Goal: Task Accomplishment & Management: Use online tool/utility

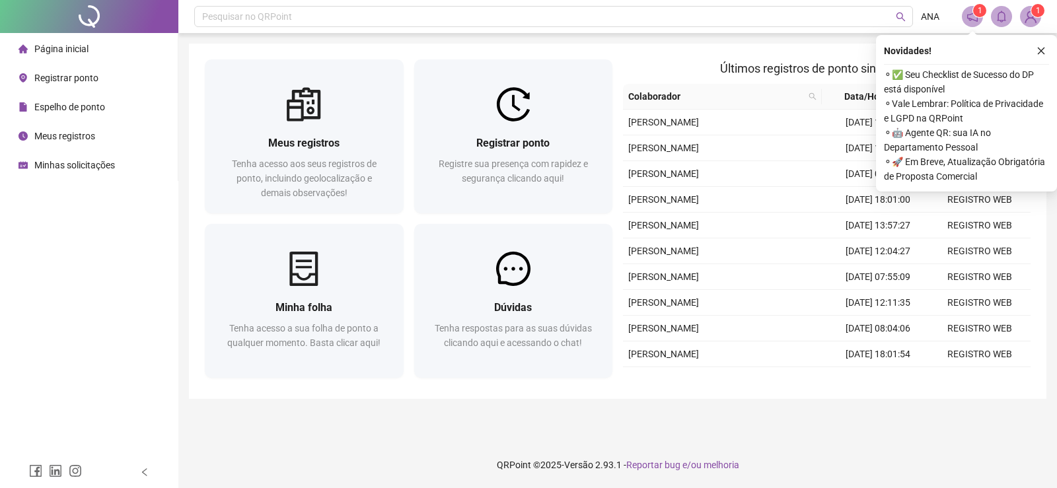
click at [45, 75] on span "Registrar ponto" at bounding box center [66, 78] width 64 height 11
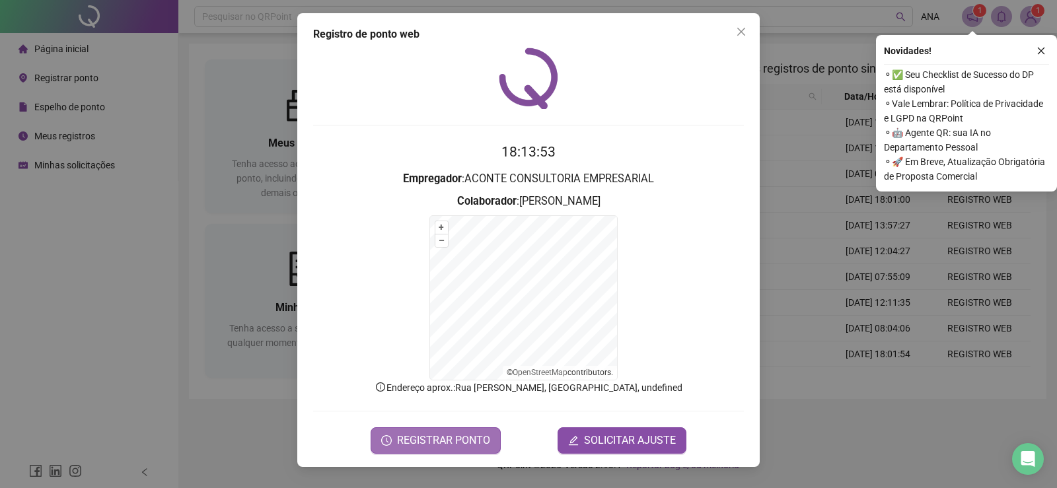
click at [460, 448] on span "REGISTRAR PONTO" at bounding box center [443, 441] width 93 height 16
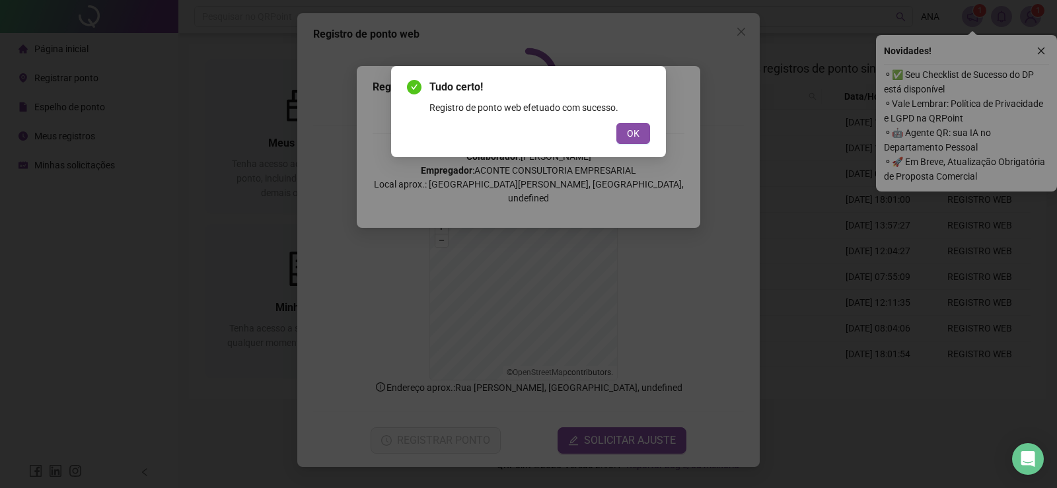
click at [1040, 52] on div "Tudo certo! Registro de ponto web efetuado com sucesso. OK" at bounding box center [528, 244] width 1057 height 488
click at [632, 135] on span "OK" at bounding box center [633, 133] width 13 height 15
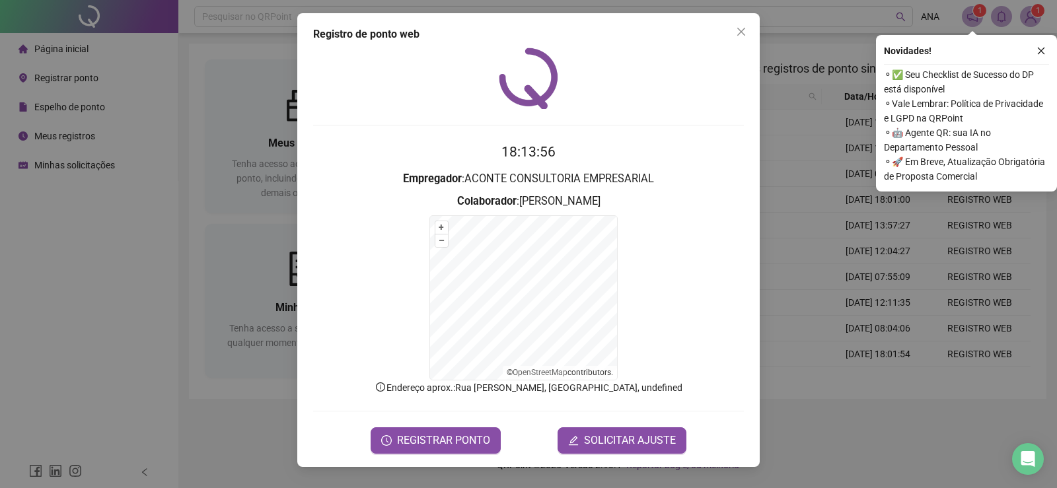
click at [741, 26] on button "Close" at bounding box center [741, 31] width 21 height 21
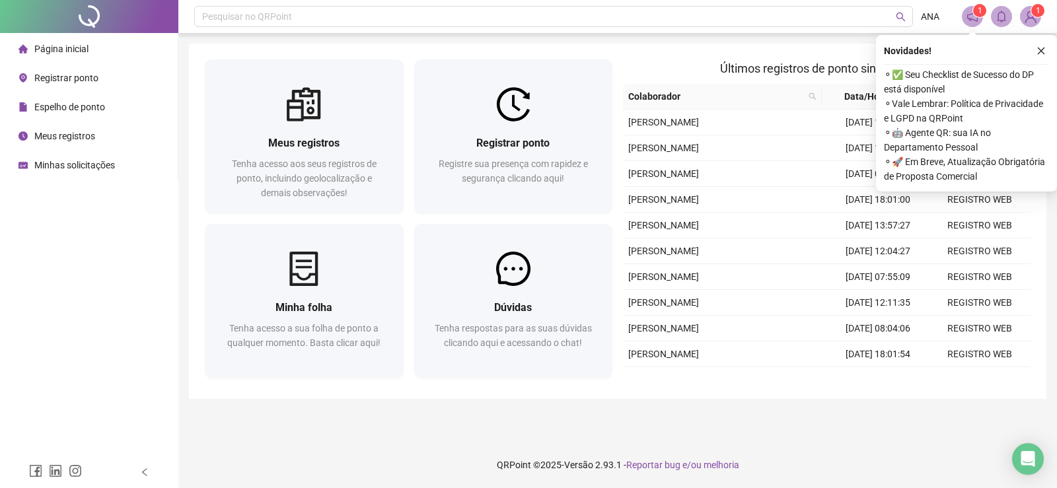
click at [1029, 48] on div "Novidades !" at bounding box center [966, 51] width 165 height 16
click at [1036, 49] on button "button" at bounding box center [1041, 51] width 16 height 16
